Goal: Information Seeking & Learning: Compare options

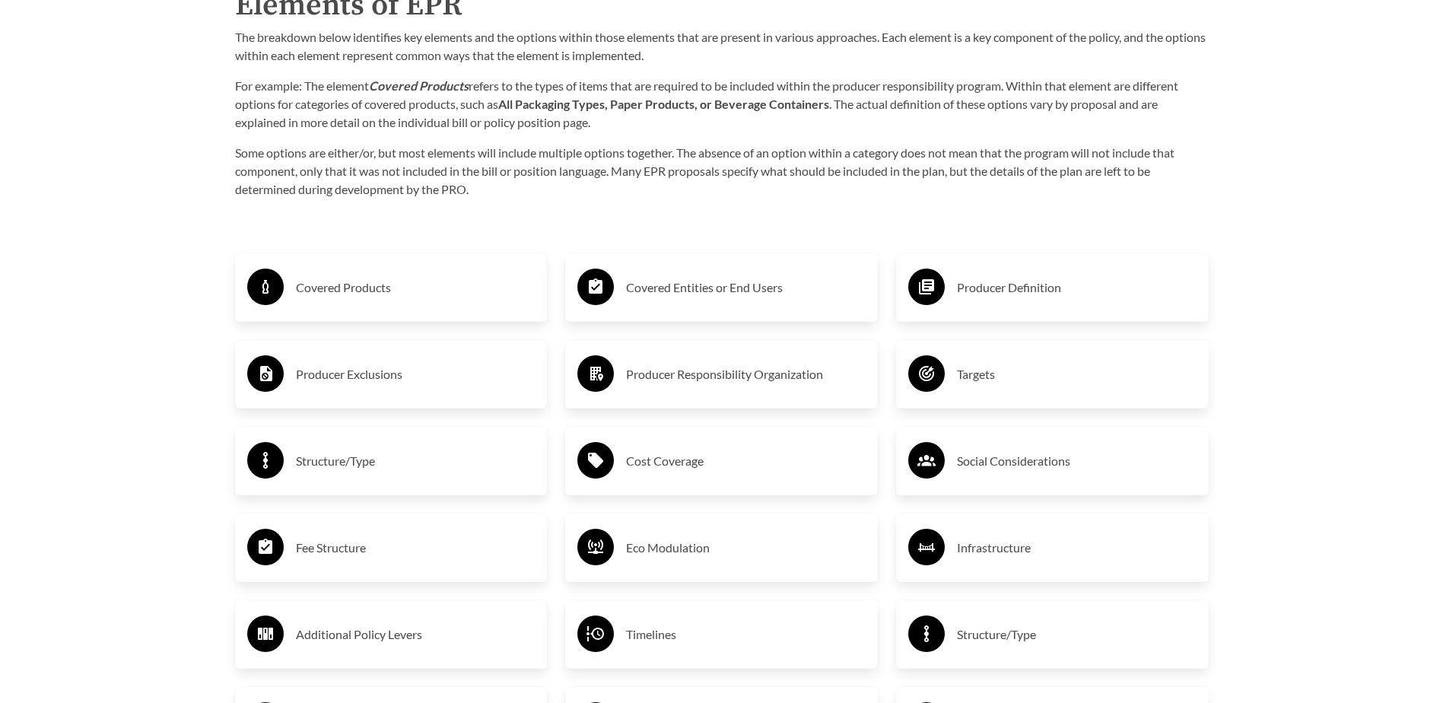
scroll to position [2509, 0]
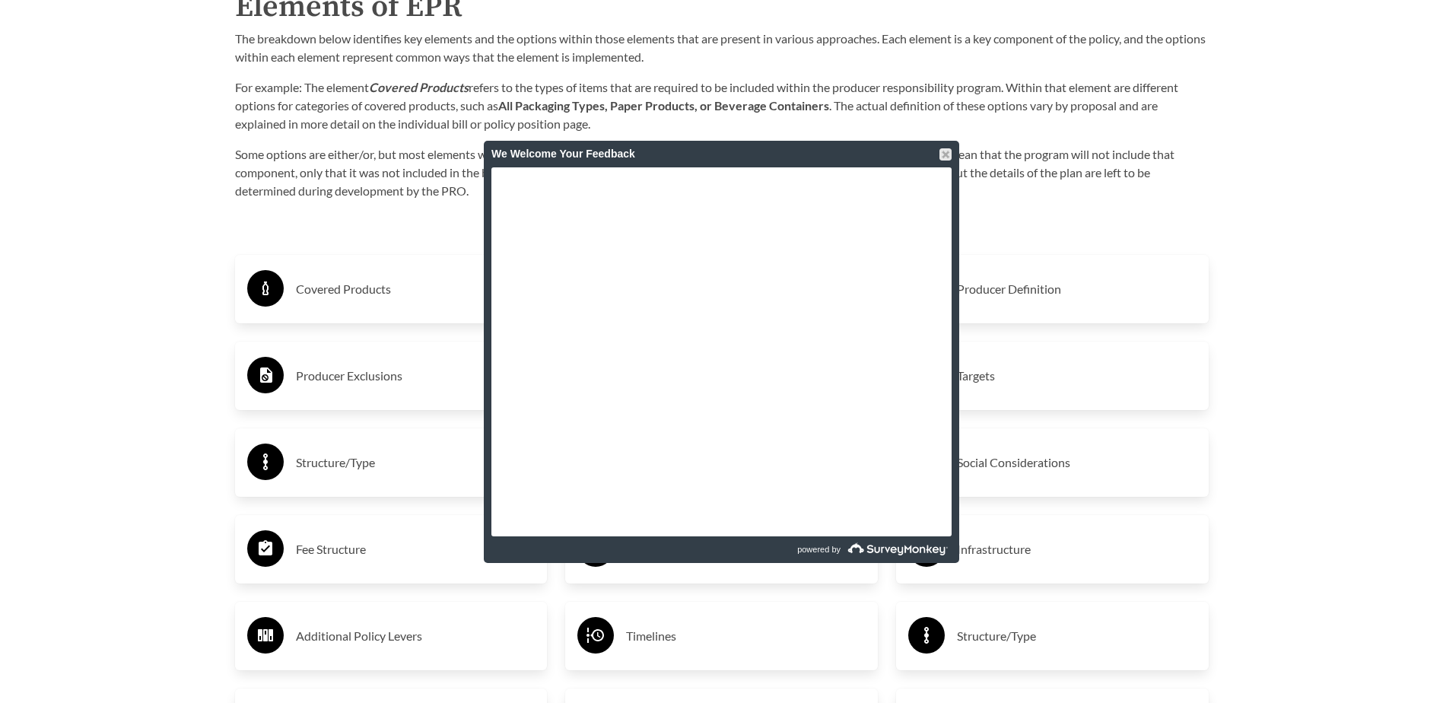
click at [951, 150] on div "We Welcome Your Feedback" at bounding box center [721, 154] width 475 height 27
click at [949, 151] on div at bounding box center [945, 154] width 12 height 12
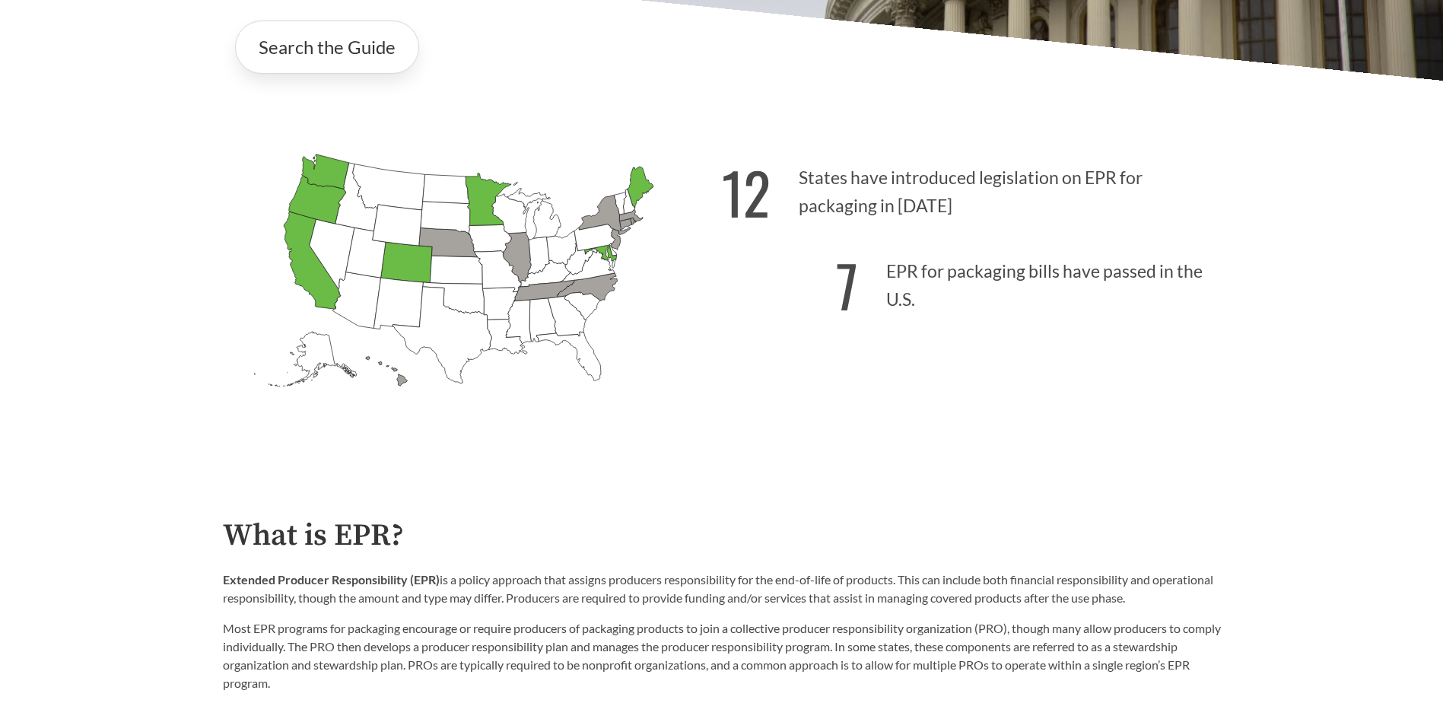
scroll to position [75, 0]
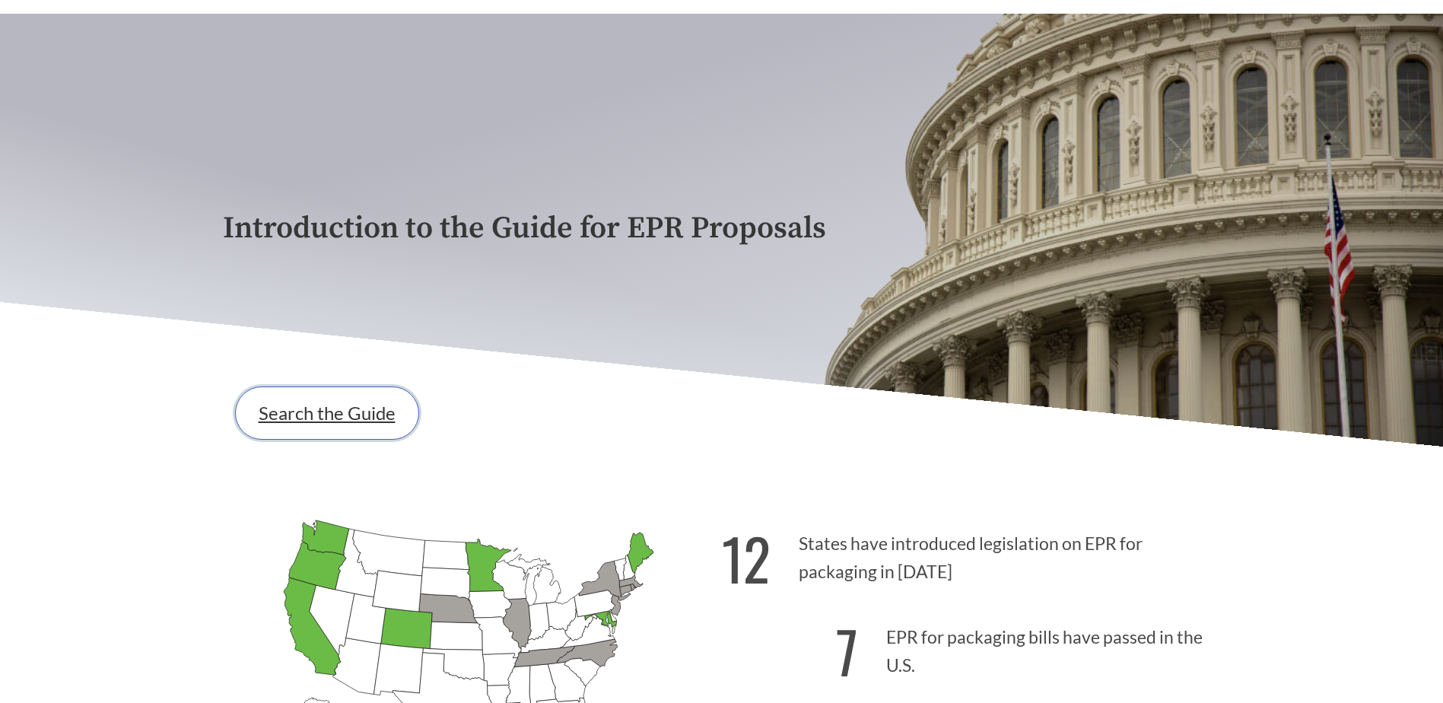
click at [338, 421] on link "Search the Guide" at bounding box center [327, 412] width 184 height 53
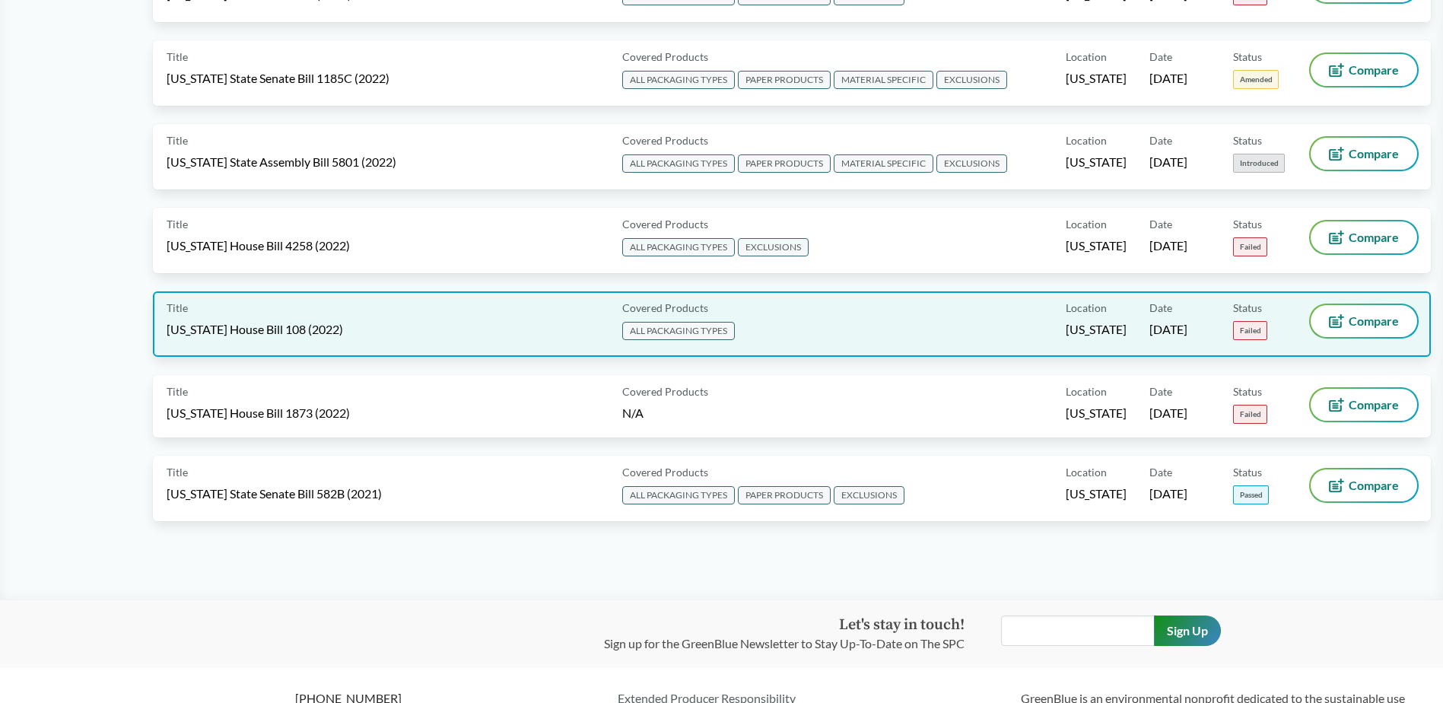
scroll to position [7751, 0]
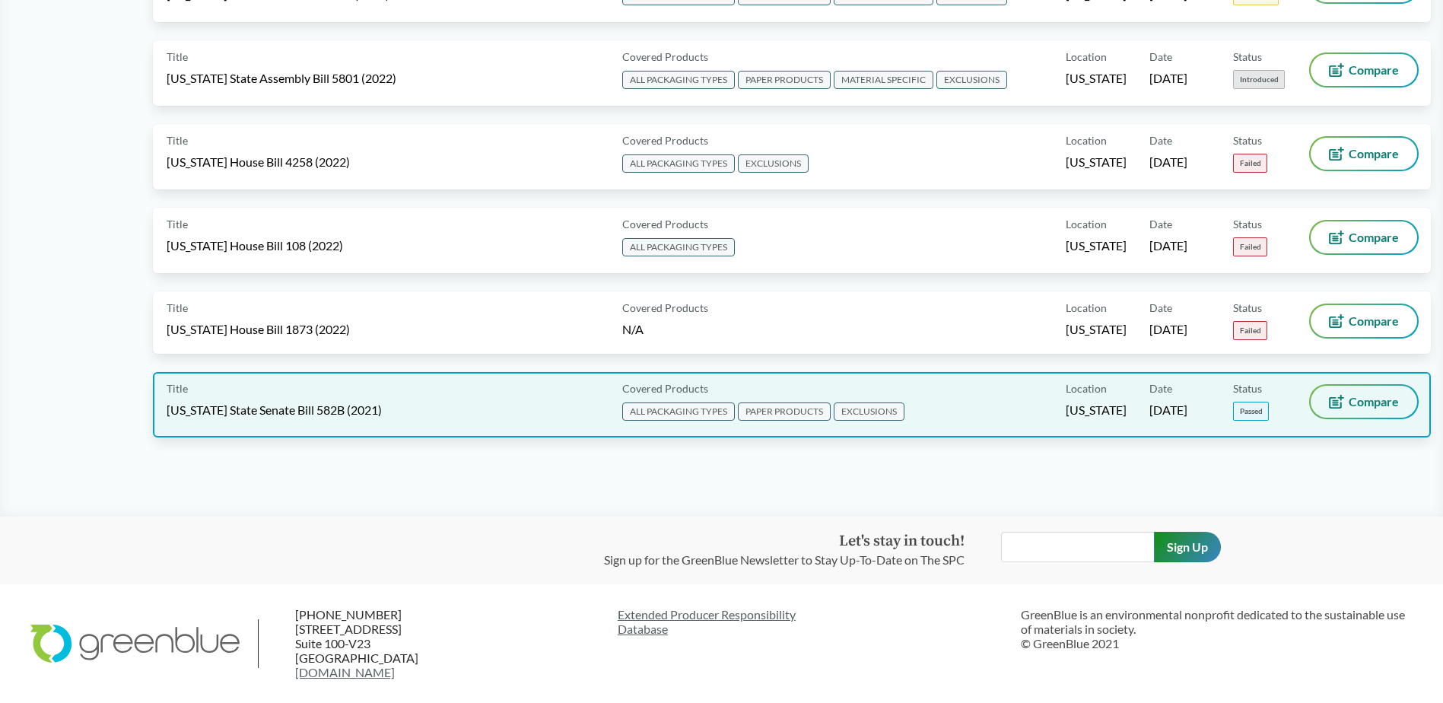
click at [1349, 411] on button "Compare" at bounding box center [1363, 402] width 106 height 32
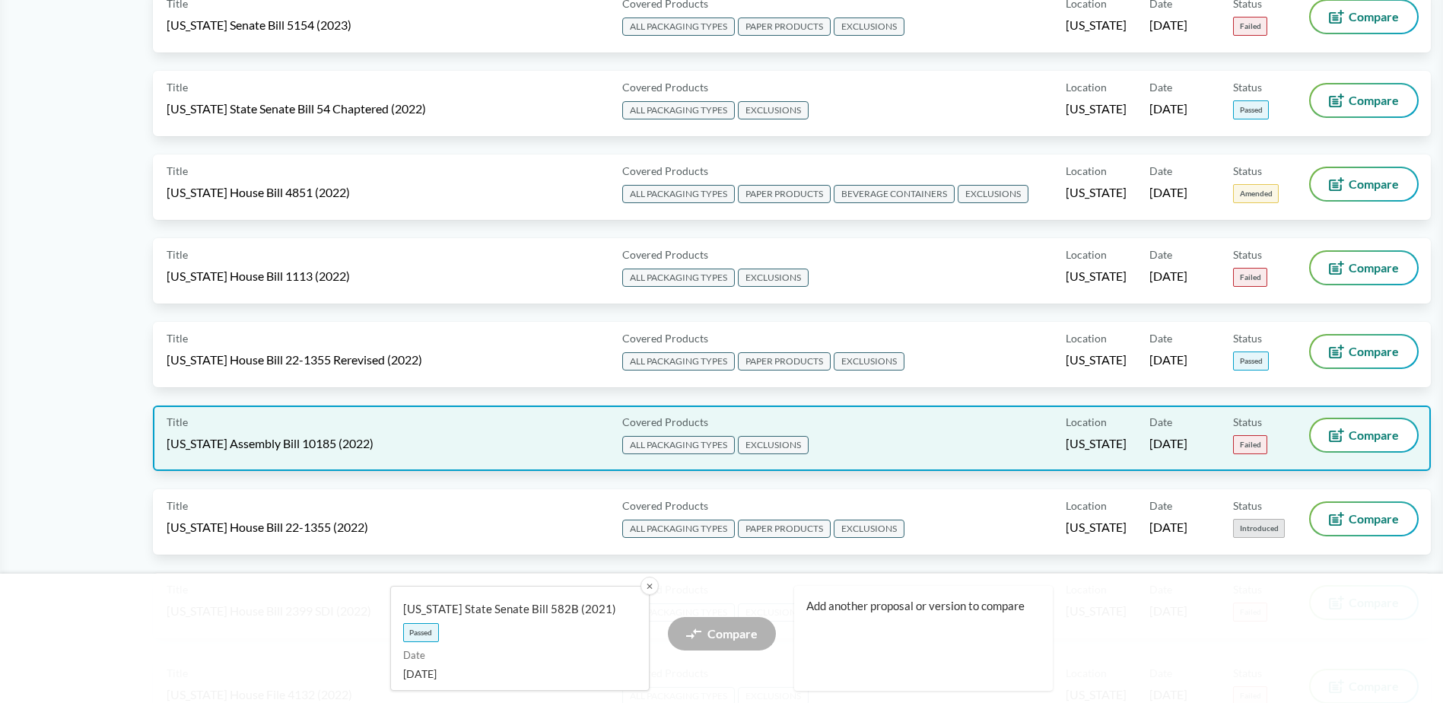
scroll to position [5469, 0]
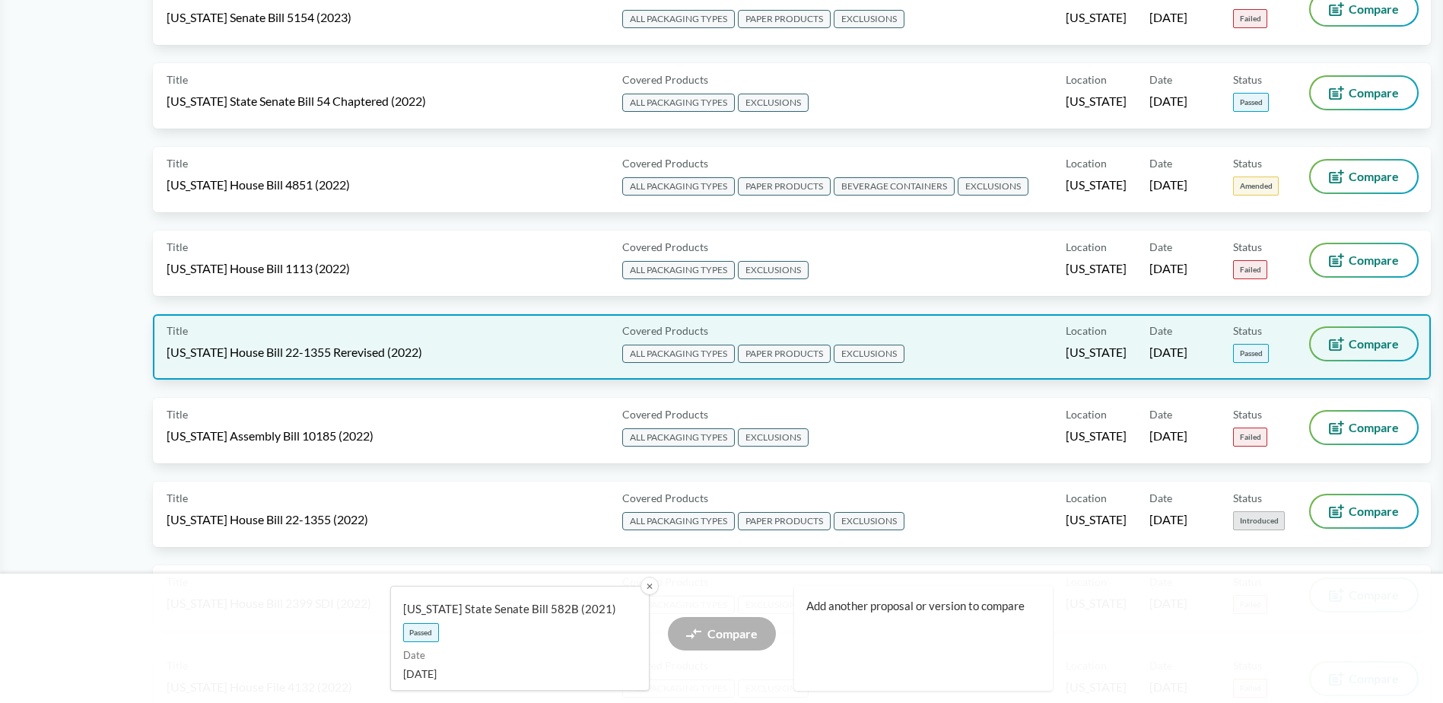
click at [1317, 348] on button "Compare" at bounding box center [1363, 344] width 106 height 32
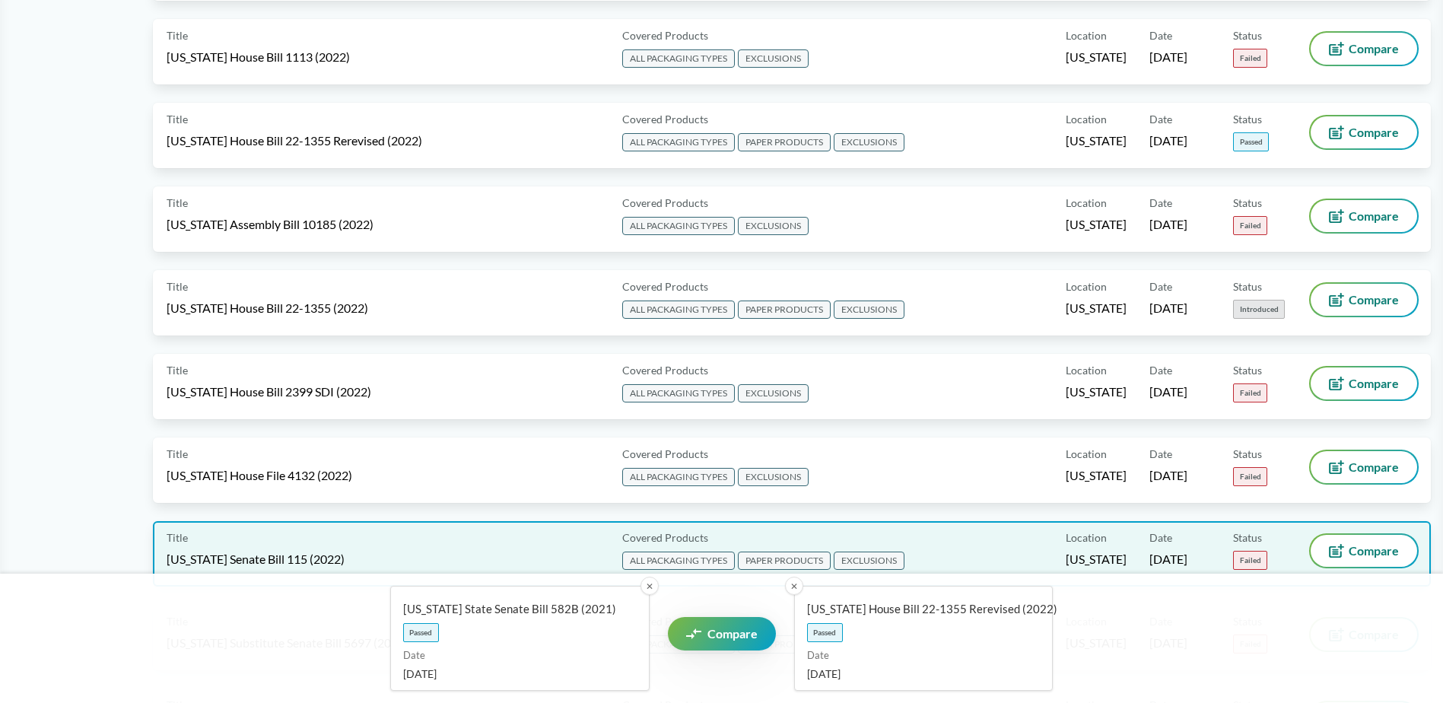
scroll to position [5698, 0]
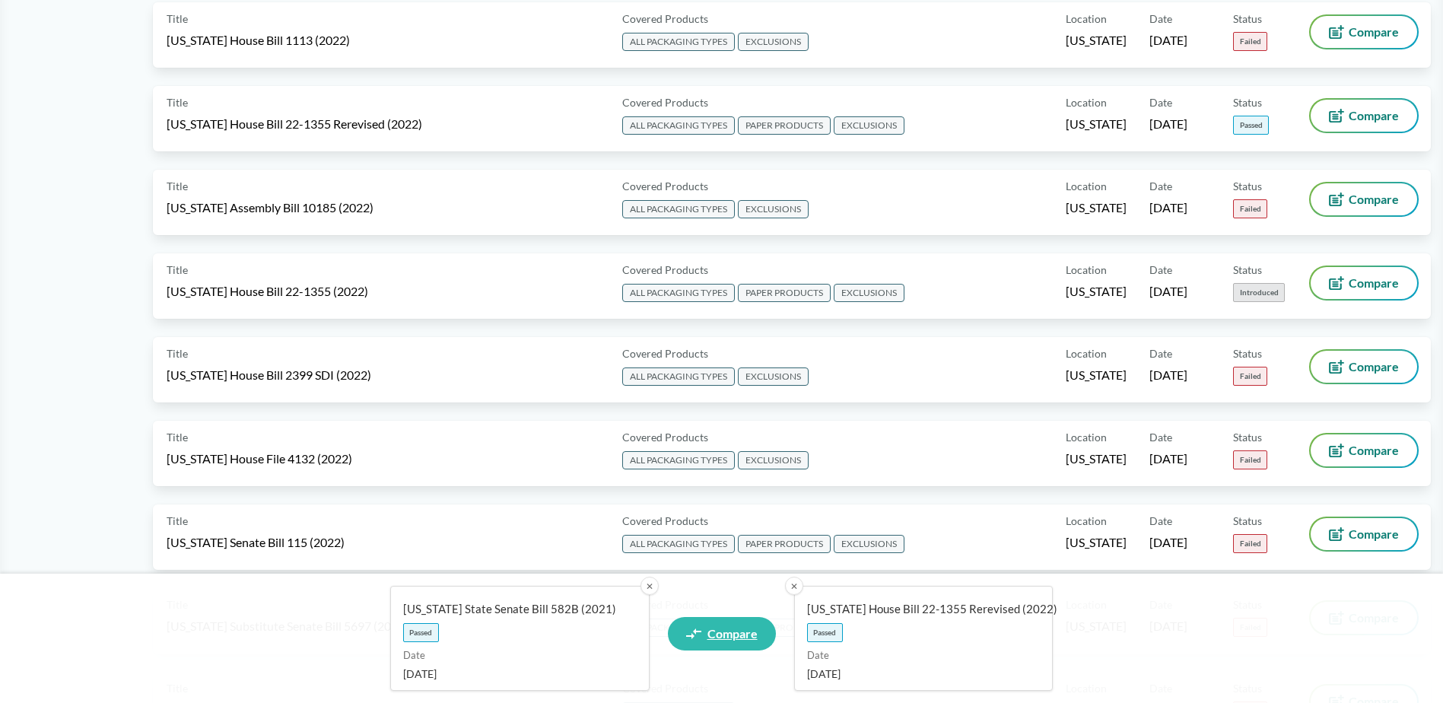
click at [741, 640] on span "Compare" at bounding box center [732, 633] width 50 height 12
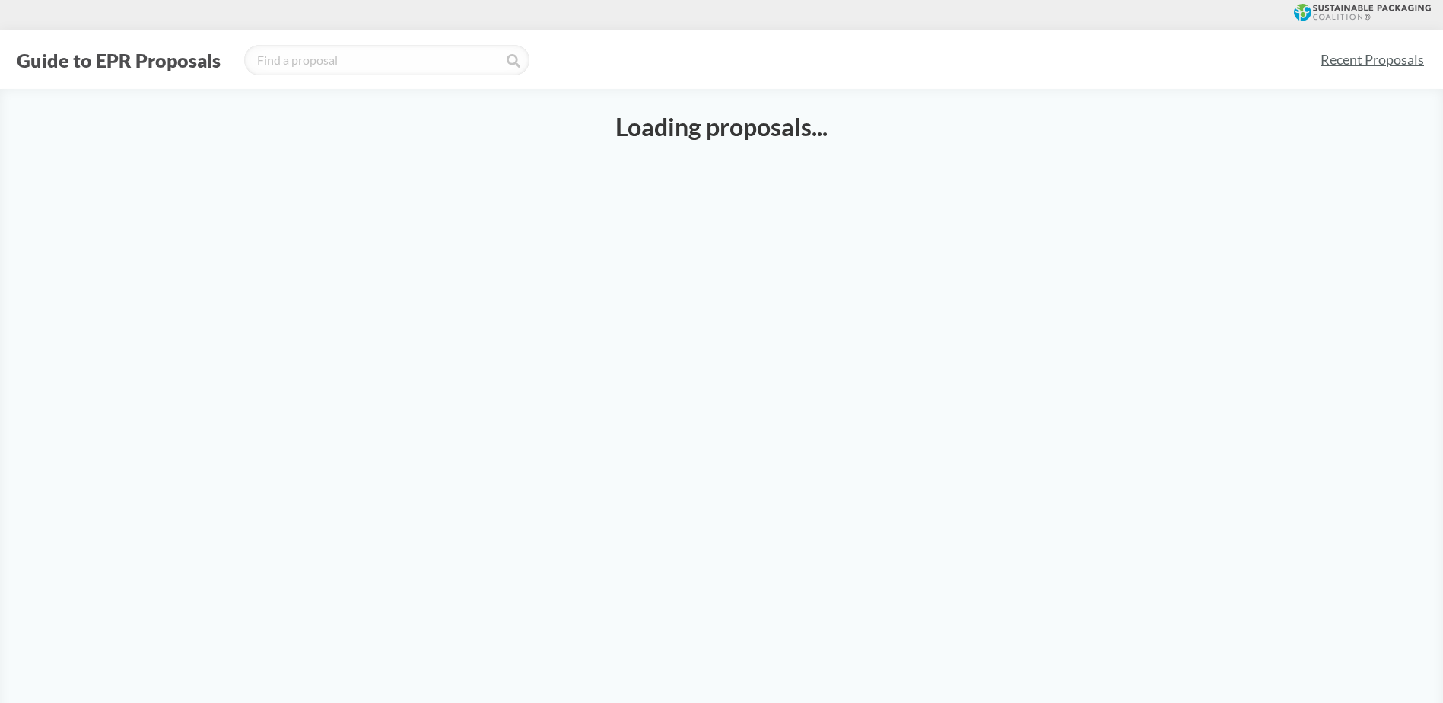
select select "SB582B"
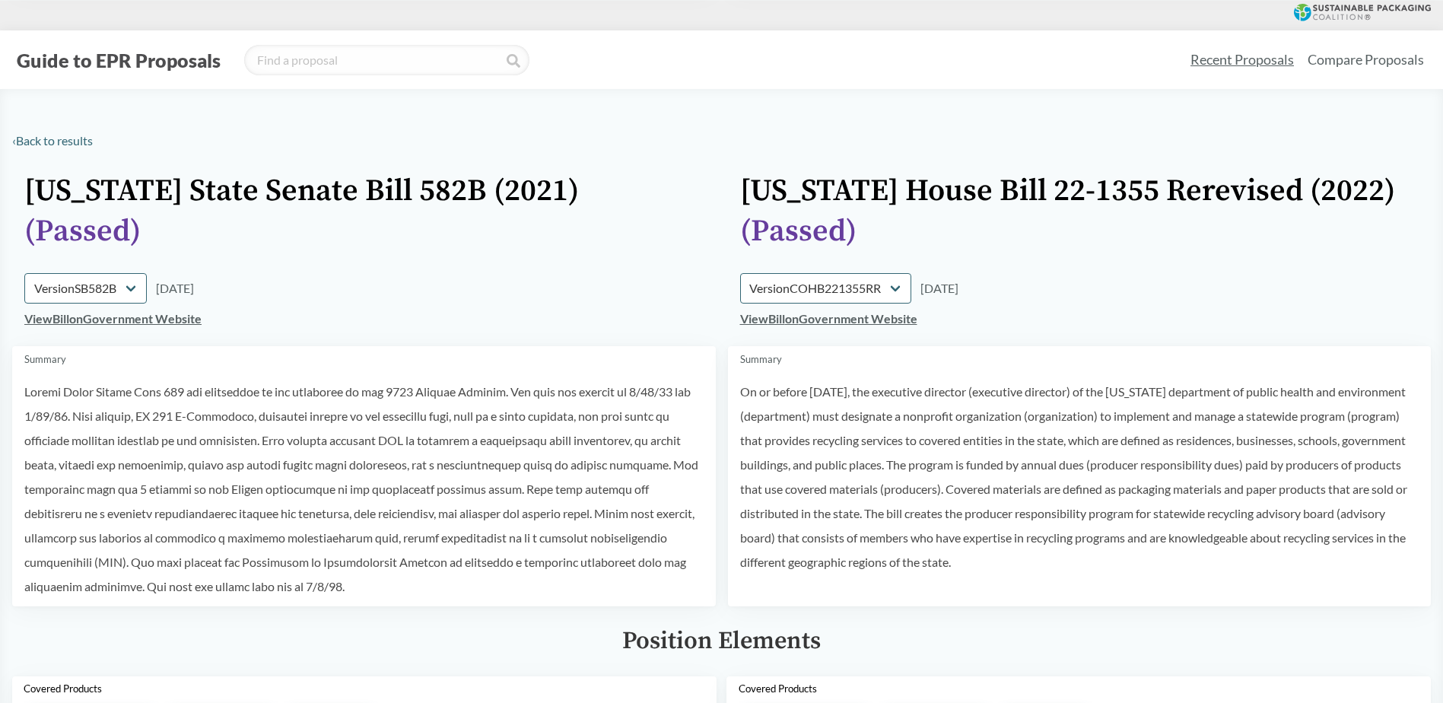
click at [1268, 63] on link "Recent Proposals" at bounding box center [1241, 60] width 117 height 34
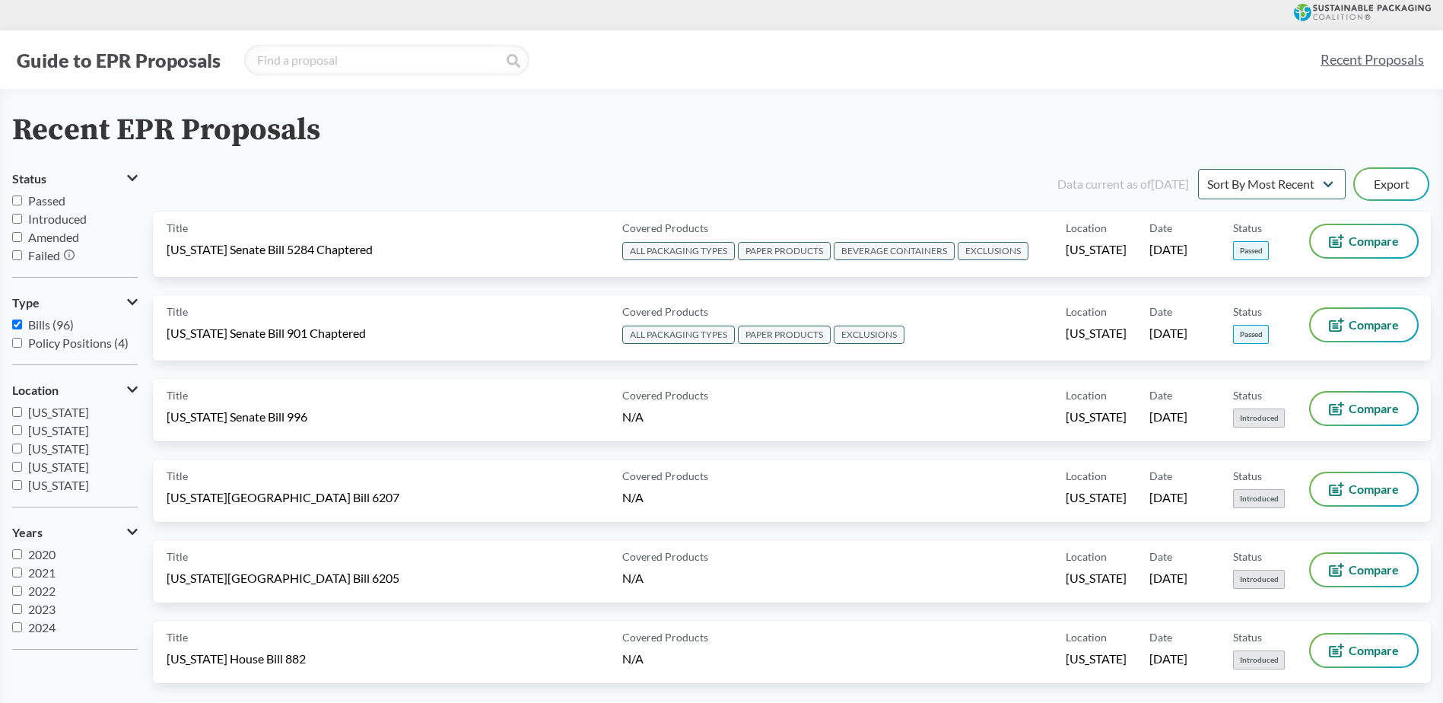
click at [1361, 53] on link "Recent Proposals" at bounding box center [1372, 60] width 117 height 34
click at [1299, 170] on select "Sort By Most Recent Sort By Status" at bounding box center [1272, 184] width 148 height 30
select select "Sort By Status"
click at [1198, 169] on select "Sort By Most Recent Sort By Status" at bounding box center [1272, 184] width 148 height 30
